Goal: Task Accomplishment & Management: Complete application form

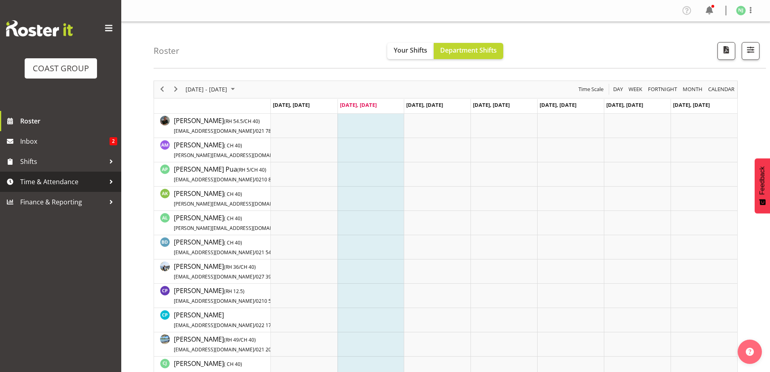
click at [74, 179] on span "Time & Attendance" at bounding box center [62, 181] width 85 height 12
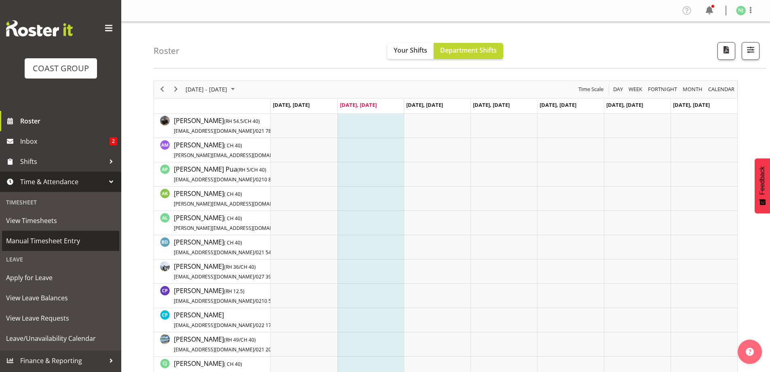
click at [75, 237] on span "Manual Timesheet Entry" at bounding box center [60, 240] width 109 height 12
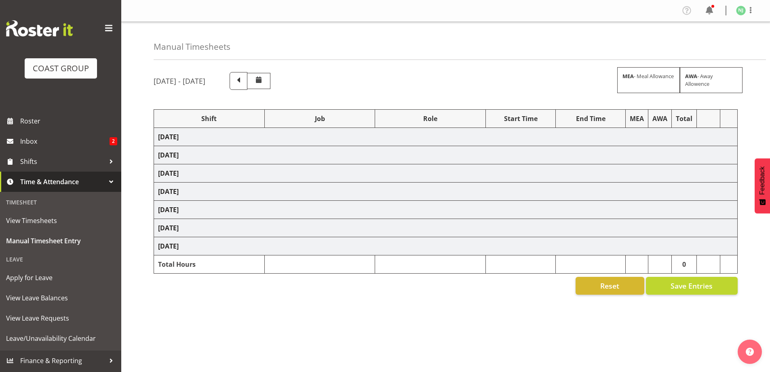
select select "38155"
select select "69"
select select "38155"
select select "69"
select select "38155"
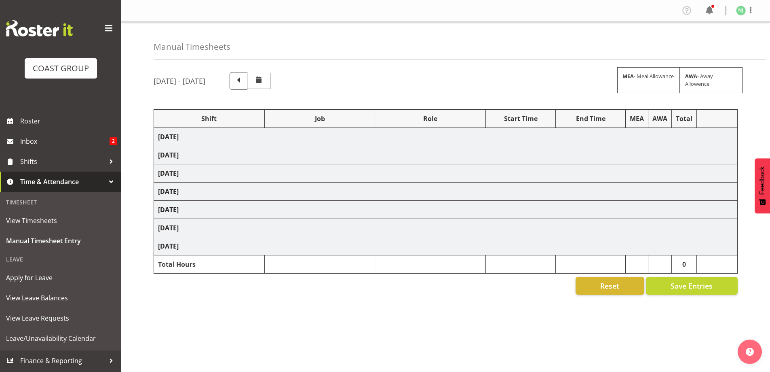
select select "69"
select select "38155"
select select "69"
select select "38155"
select select "69"
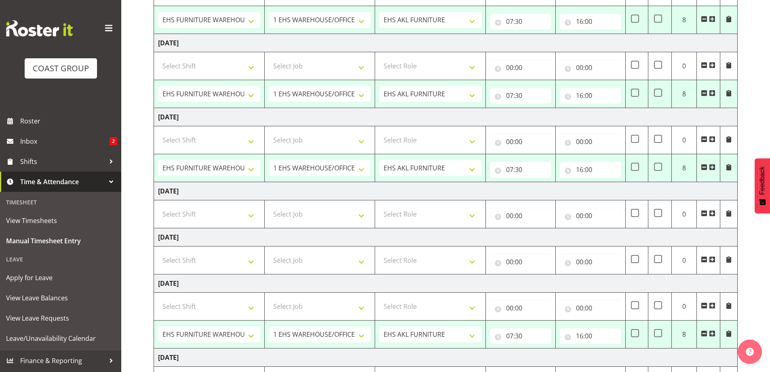
scroll to position [270, 0]
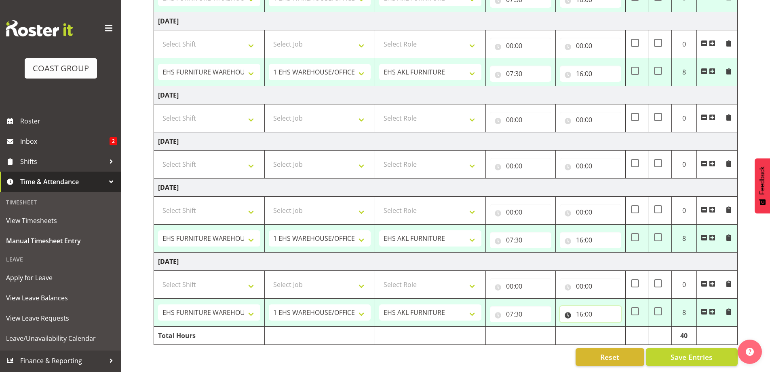
click at [583, 307] on input "16:00" at bounding box center [590, 314] width 61 height 16
click at [615, 329] on select "00 01 02 03 04 05 06 07 08 09 10 11 12 13 14 15 16 17 18 19 20 21 22 23" at bounding box center [615, 335] width 18 height 16
select select "17"
click at [606, 327] on select "00 01 02 03 04 05 06 07 08 09 10 11 12 13 14 15 16 17 18 19 20 21 22 23" at bounding box center [615, 335] width 18 height 16
type input "17:00"
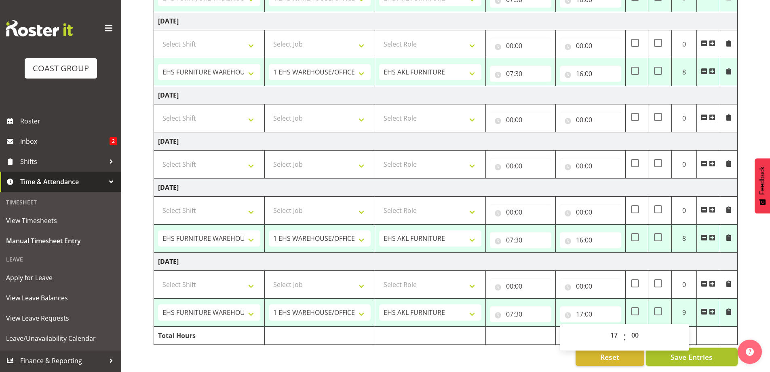
click at [693, 353] on span "Save Entries" at bounding box center [692, 356] width 42 height 11
click at [688, 353] on span "Save Entries" at bounding box center [692, 356] width 42 height 11
select select "38155"
select select "69"
select select "38155"
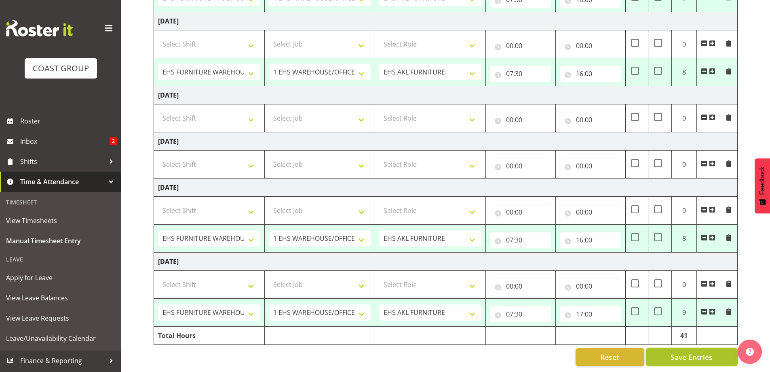
select select "69"
select select "38155"
select select "69"
select select "38155"
select select "69"
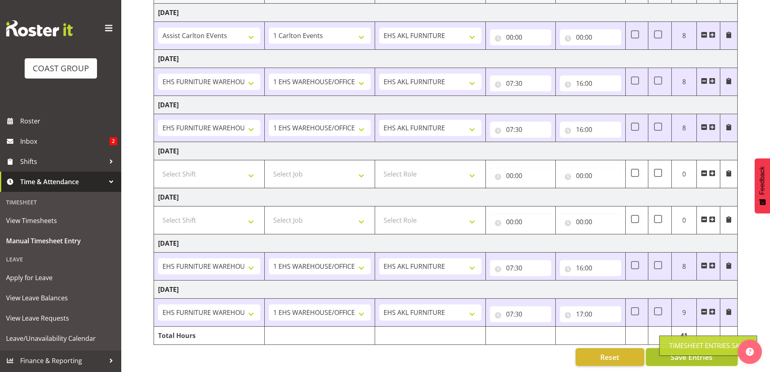
select select "38155"
select select "69"
type input "07:30"
type input "16:00"
select select "38155"
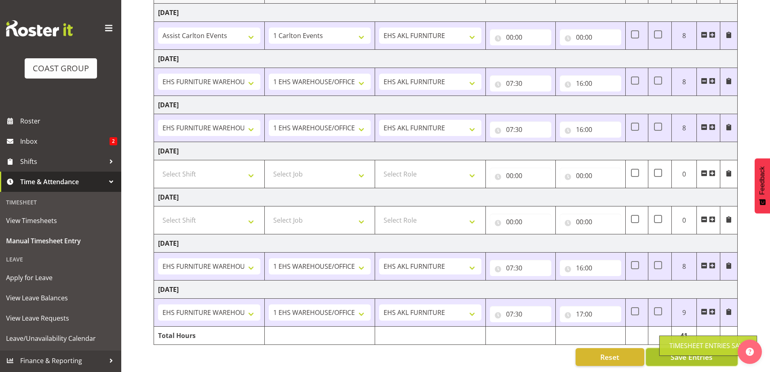
select select "69"
select select "38155"
select select "69"
select select "38155"
select select "69"
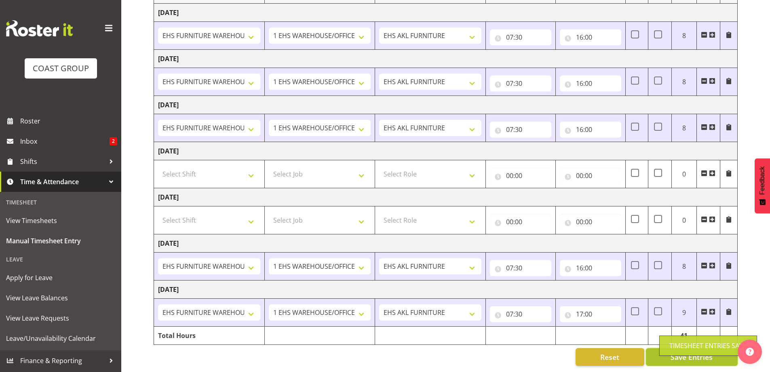
select select "38155"
select select "69"
click at [663, 350] on button "Save Entries" at bounding box center [692, 357] width 92 height 18
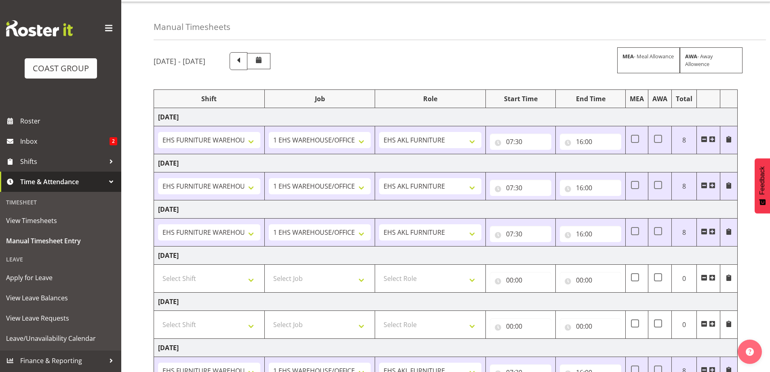
scroll to position [0, 0]
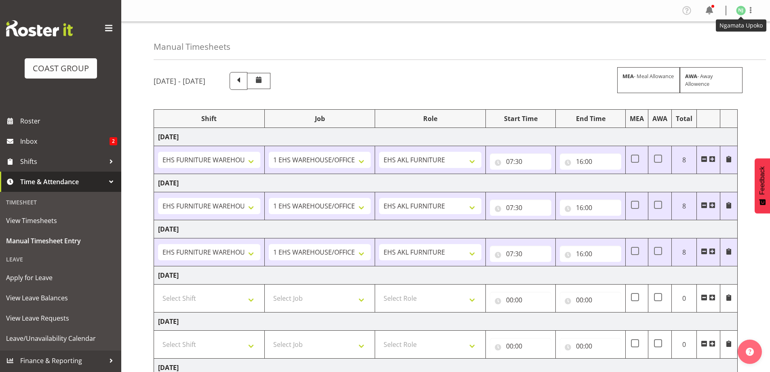
click at [739, 11] on img at bounding box center [741, 11] width 10 height 10
click at [728, 40] on link "Log Out" at bounding box center [717, 42] width 78 height 15
